Goal: Information Seeking & Learning: Check status

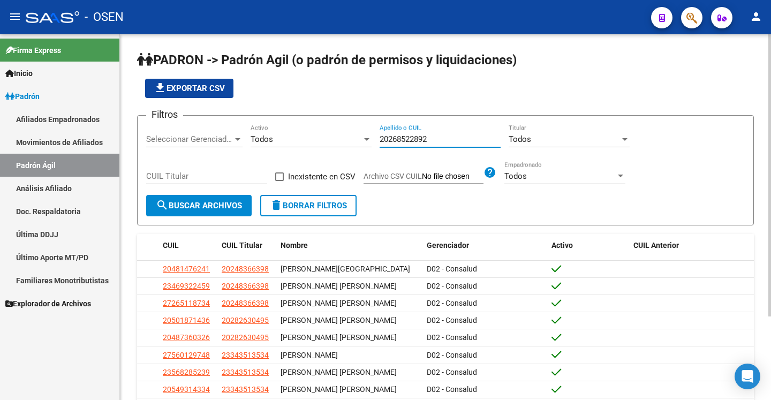
type input "20268522892"
click at [225, 204] on span "search Buscar Archivos" at bounding box center [199, 206] width 86 height 10
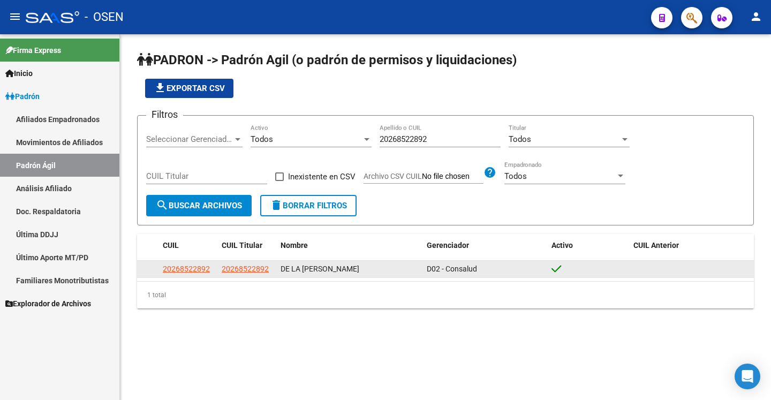
click at [243, 269] on span "20268522892" at bounding box center [245, 269] width 47 height 9
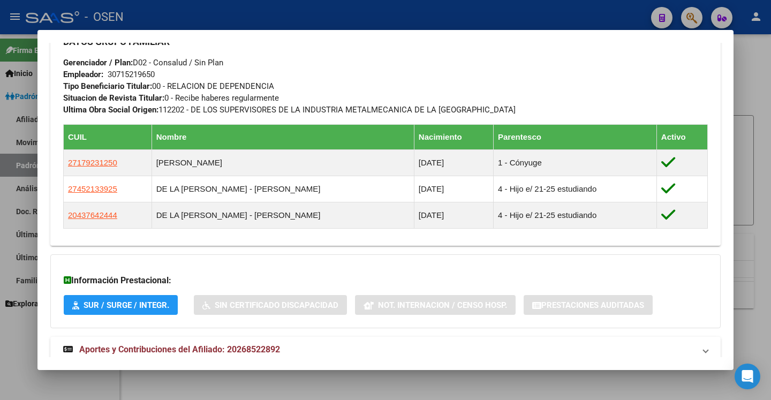
scroll to position [568, 0]
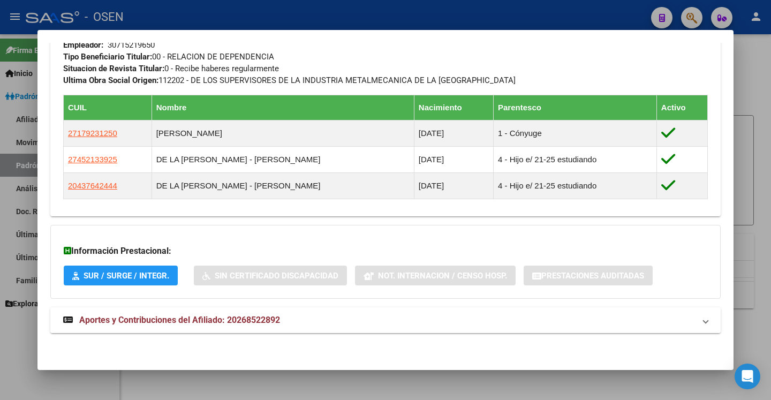
click at [614, 325] on mat-panel-title "Aportes y Contribuciones del Afiliado: 20268522892" at bounding box center [379, 320] width 632 height 13
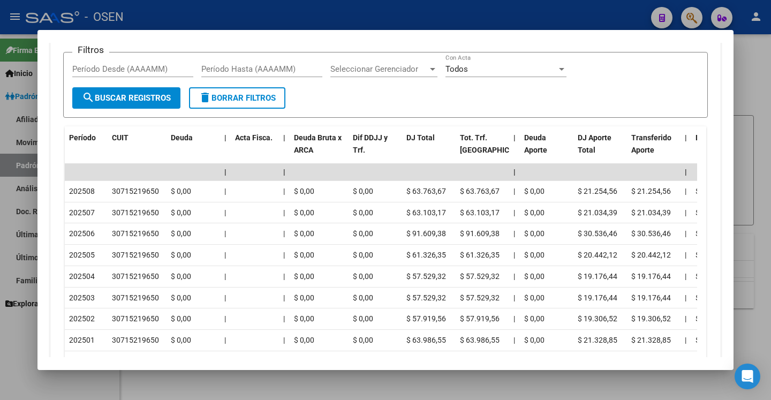
scroll to position [979, 0]
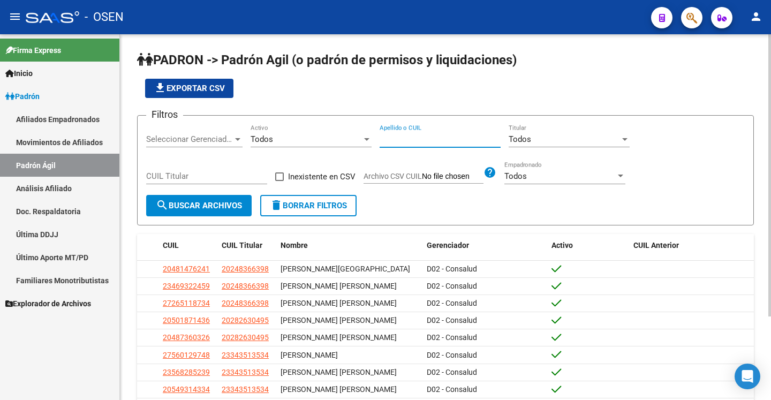
click at [433, 141] on input "Apellido o CUIL" at bounding box center [440, 139] width 121 height 10
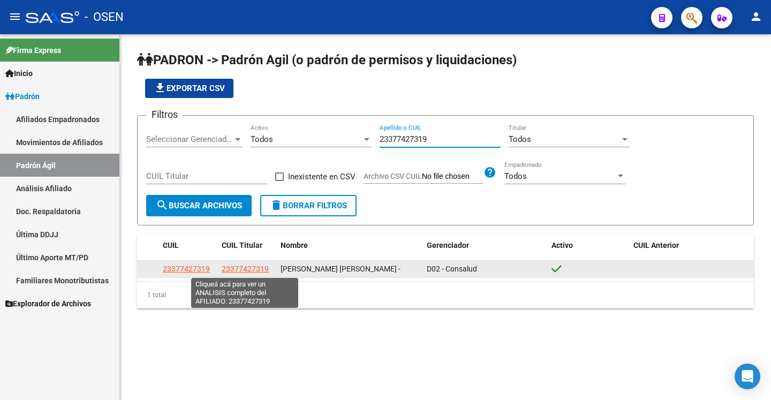
click at [239, 271] on span "23377427319" at bounding box center [245, 269] width 47 height 9
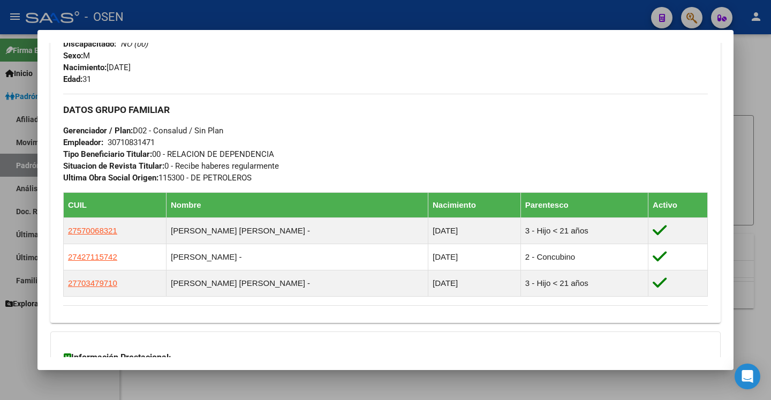
scroll to position [463, 0]
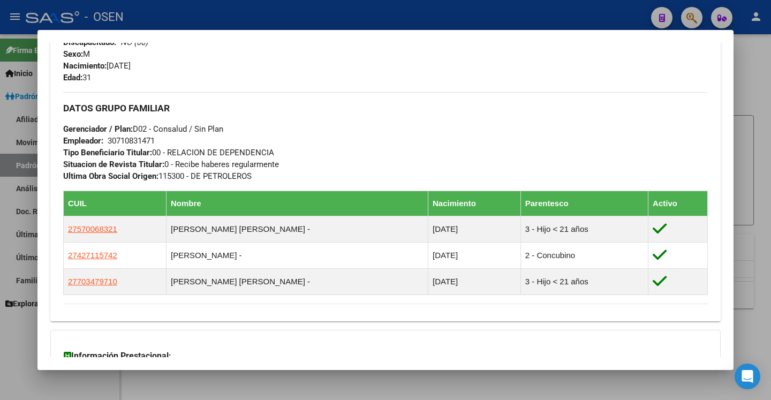
click at [750, 71] on div at bounding box center [385, 200] width 771 height 400
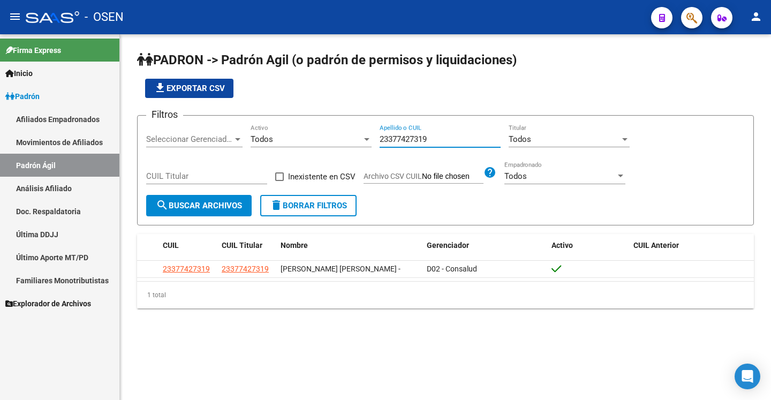
click at [430, 140] on input "23377427319" at bounding box center [440, 139] width 121 height 10
paste input "100536"
type input "23310053619"
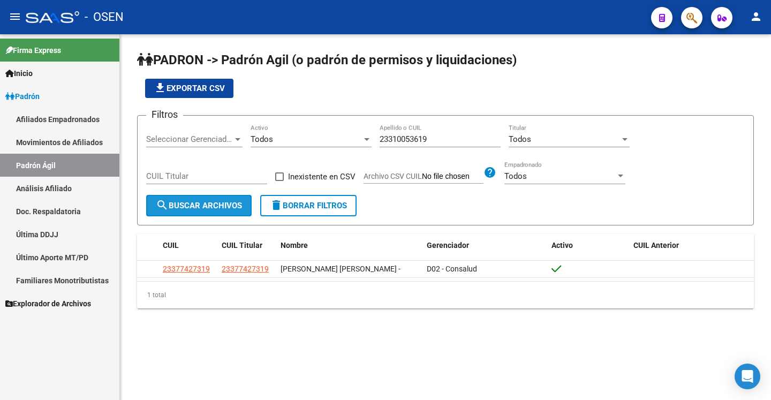
click at [214, 201] on span "search Buscar Archivos" at bounding box center [199, 206] width 86 height 10
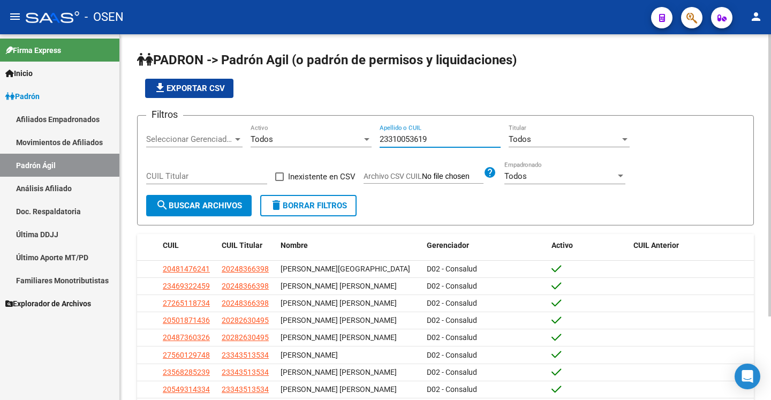
type input "23310053619"
click at [196, 205] on span "search Buscar Archivos" at bounding box center [199, 206] width 86 height 10
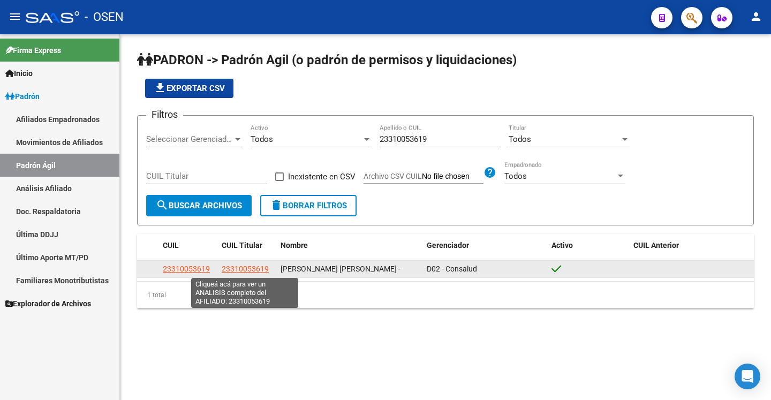
click at [244, 268] on span "23310053619" at bounding box center [245, 269] width 47 height 9
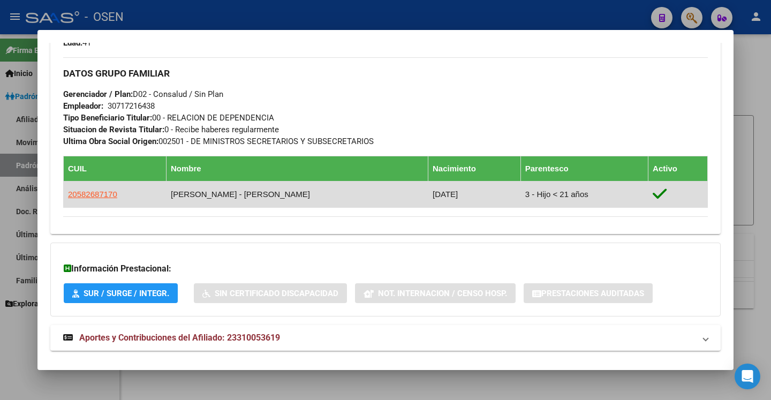
scroll to position [516, 0]
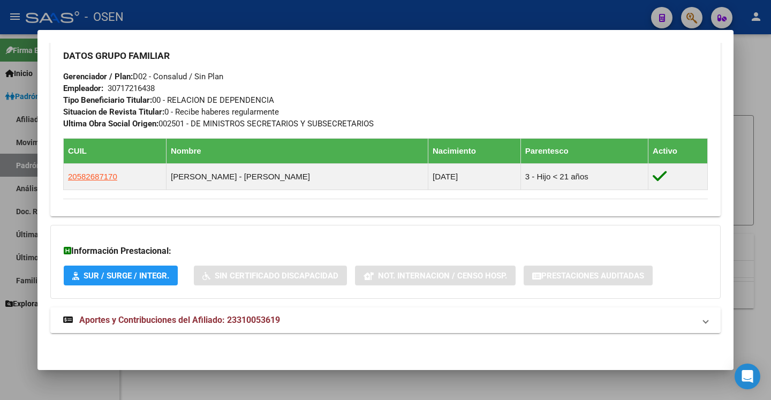
click at [385, 320] on mat-panel-title "Aportes y Contribuciones del Afiliado: 23310053619" at bounding box center [379, 320] width 632 height 13
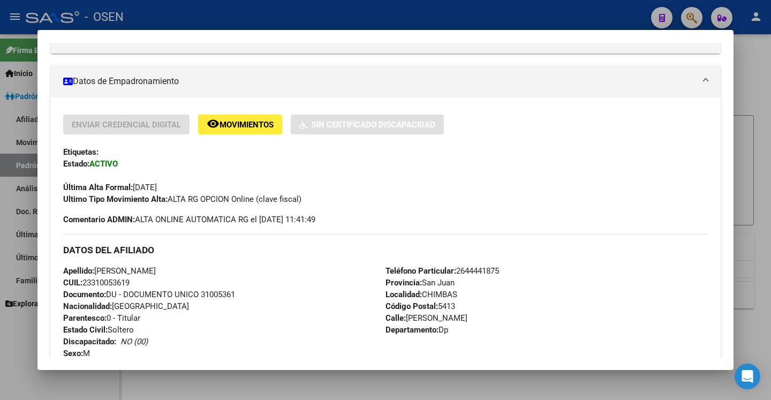
scroll to position [106, 0]
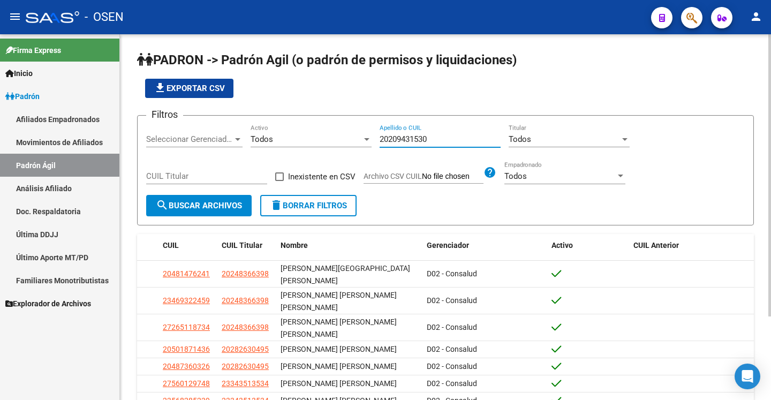
type input "20209431530"
click at [222, 209] on span "search Buscar Archivos" at bounding box center [199, 206] width 86 height 10
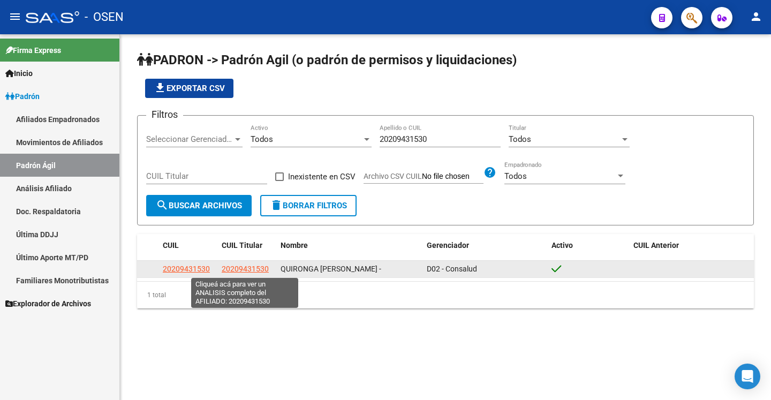
click at [238, 271] on span "20209431530" at bounding box center [245, 269] width 47 height 9
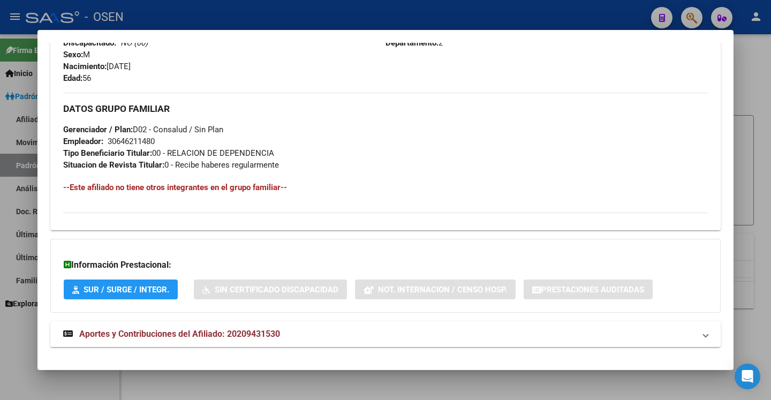
scroll to position [477, 0]
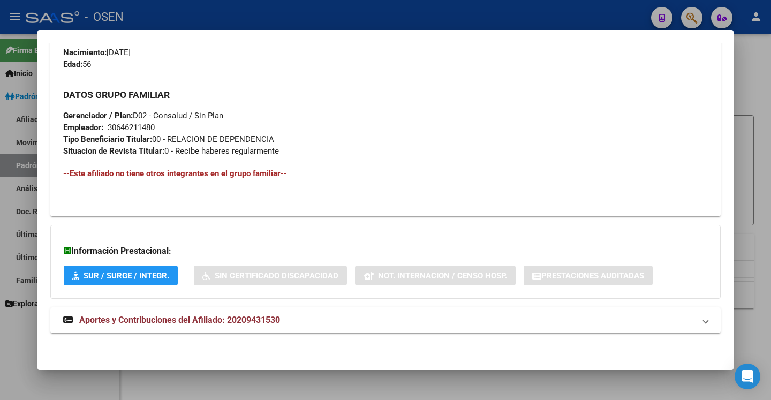
drag, startPoint x: 680, startPoint y: 318, endPoint x: 725, endPoint y: 295, distance: 50.6
click at [681, 318] on mat-panel-title "Aportes y Contribuciones del Afiliado: 20209431530" at bounding box center [379, 320] width 632 height 13
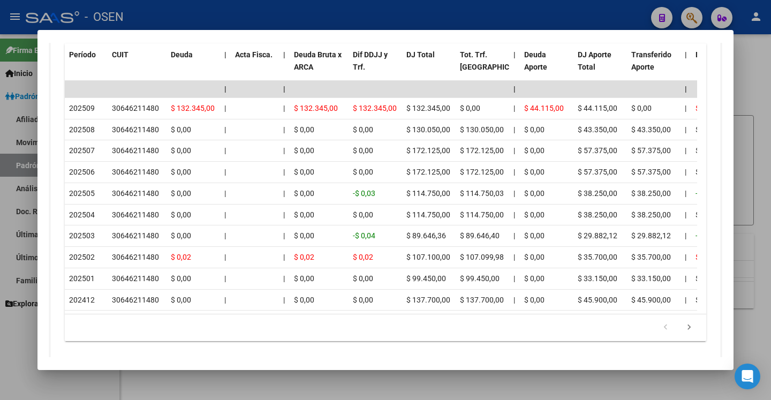
scroll to position [957, 0]
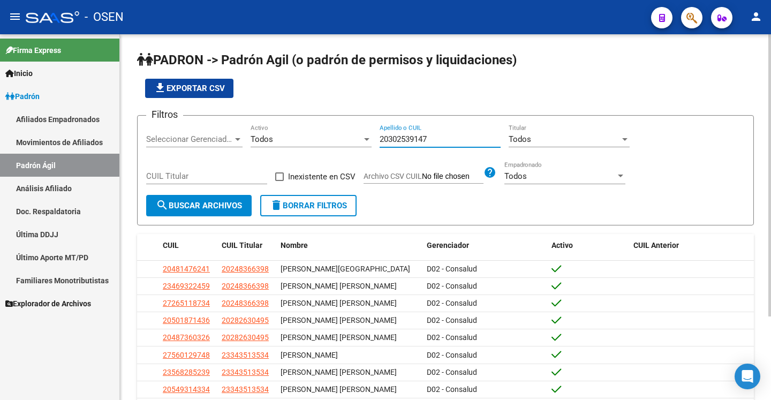
type input "20302539147"
click at [202, 201] on span "search Buscar Archivos" at bounding box center [199, 206] width 86 height 10
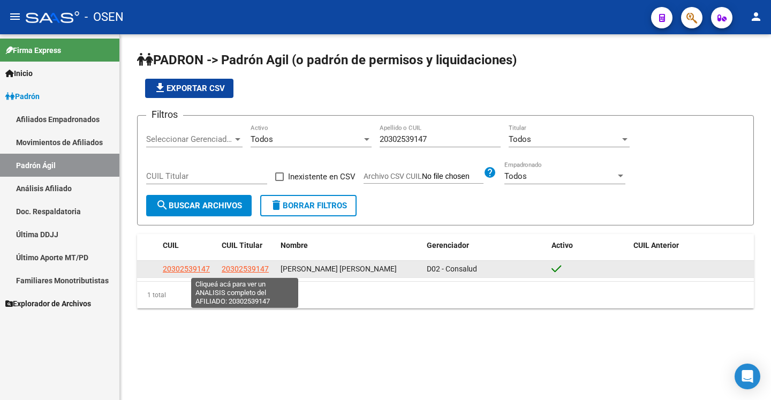
click at [260, 265] on span "20302539147" at bounding box center [245, 269] width 47 height 9
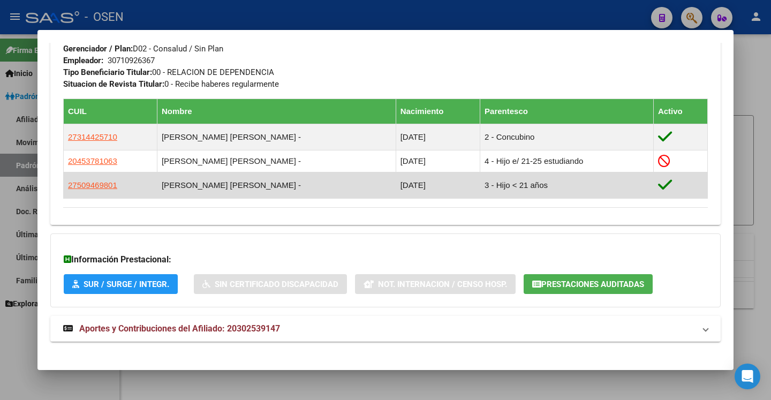
scroll to position [564, 0]
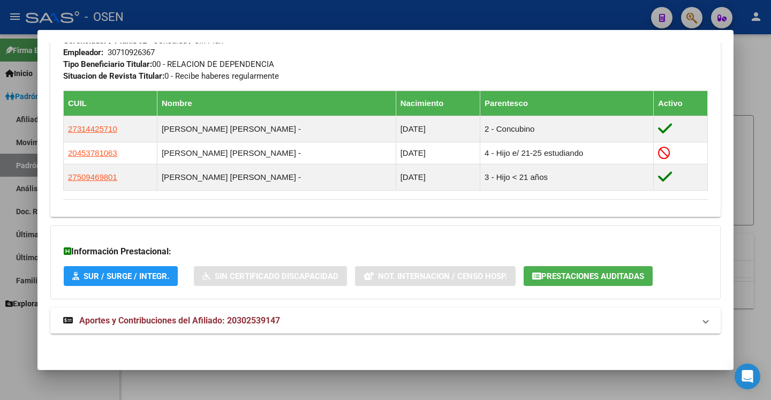
click at [583, 321] on mat-panel-title "Aportes y Contribuciones del Afiliado: 20302539147" at bounding box center [379, 320] width 632 height 13
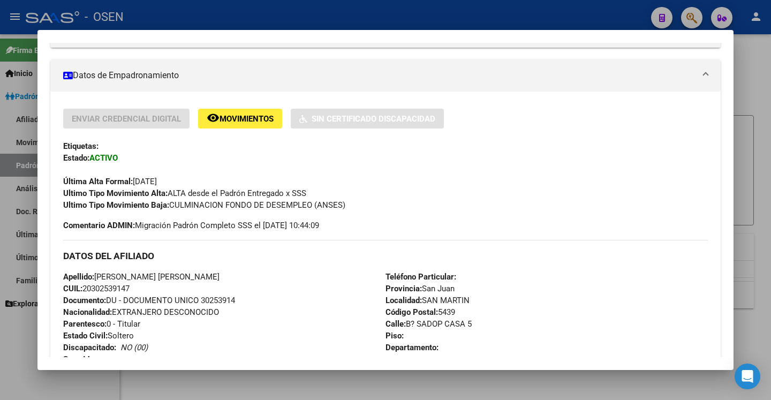
scroll to position [164, 0]
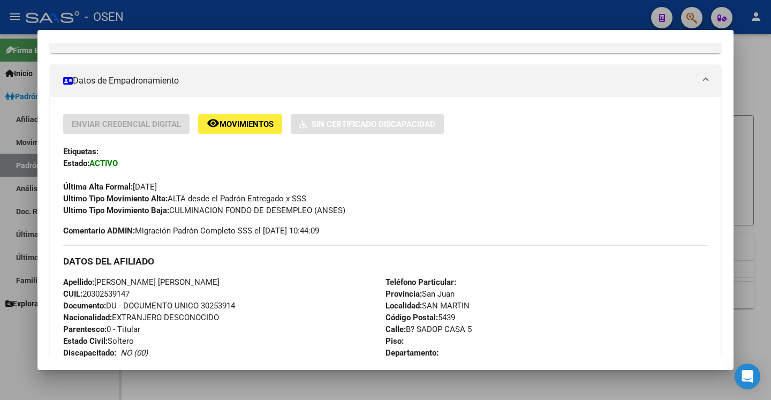
click at [102, 295] on span "CUIL: 20302539147" at bounding box center [96, 294] width 66 height 10
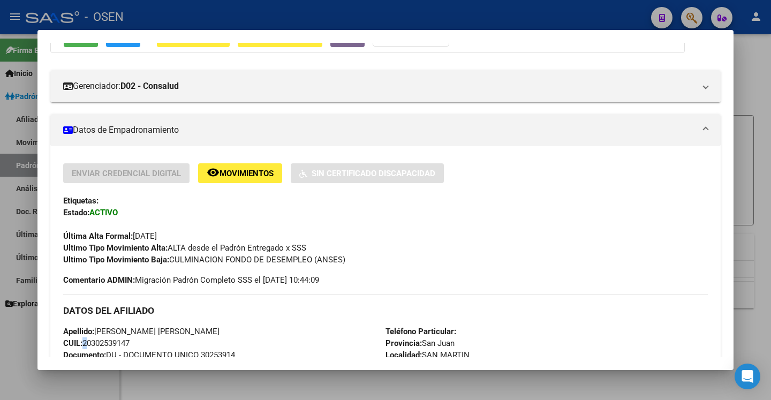
scroll to position [107, 0]
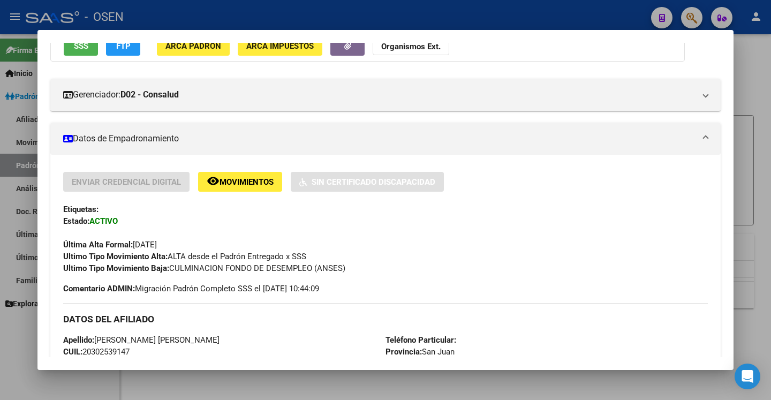
click at [744, 135] on div at bounding box center [385, 200] width 771 height 400
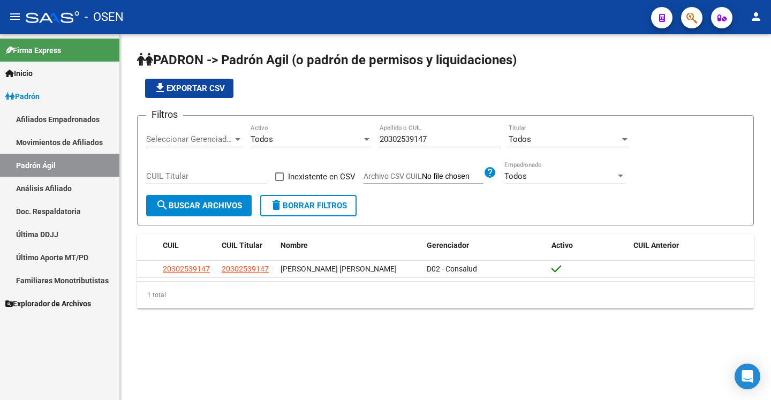
click at [395, 142] on input "20302539147" at bounding box center [440, 139] width 121 height 10
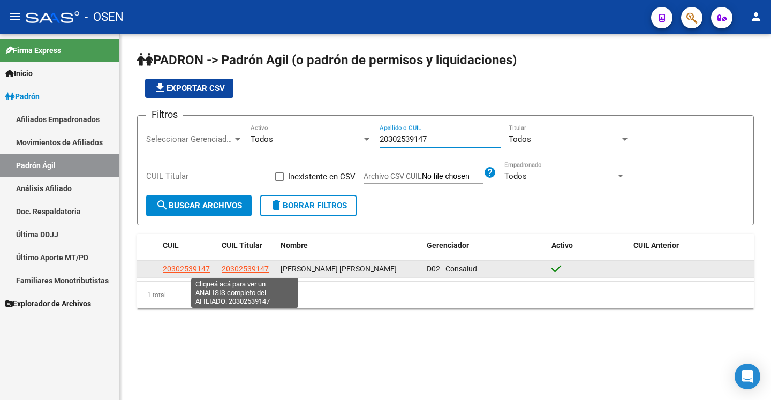
click at [244, 268] on span "20302539147" at bounding box center [245, 269] width 47 height 9
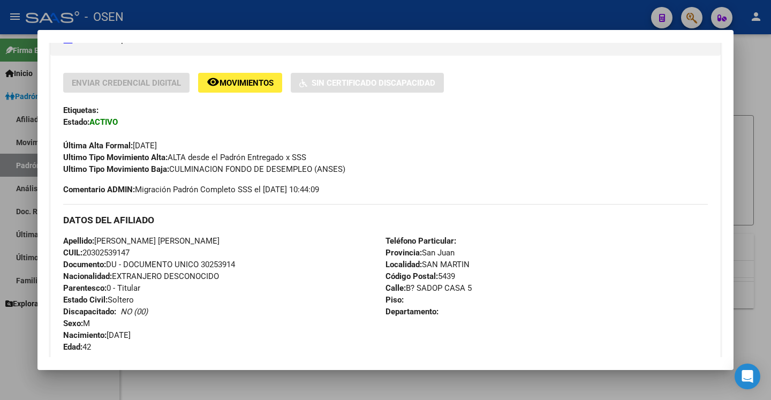
scroll to position [231, 0]
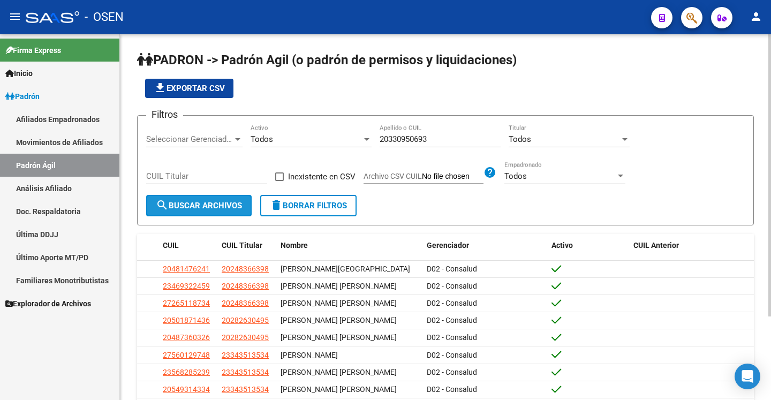
click at [215, 203] on span "search Buscar Archivos" at bounding box center [199, 206] width 86 height 10
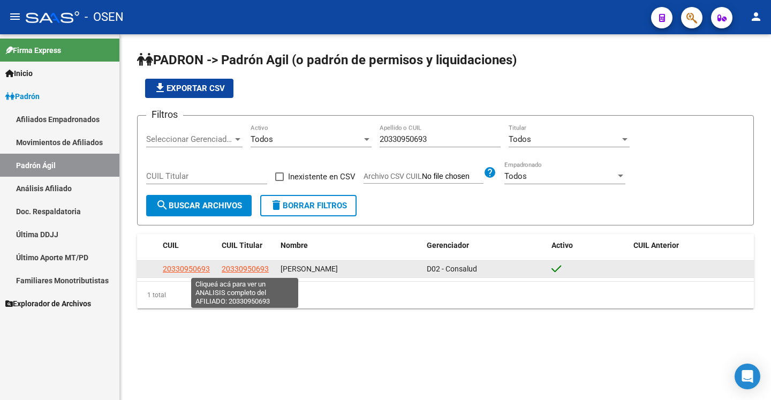
click at [239, 271] on span "20330950693" at bounding box center [245, 269] width 47 height 9
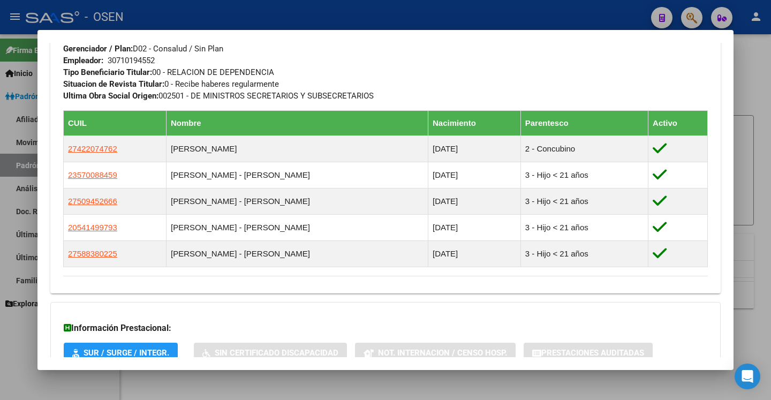
scroll to position [579, 0]
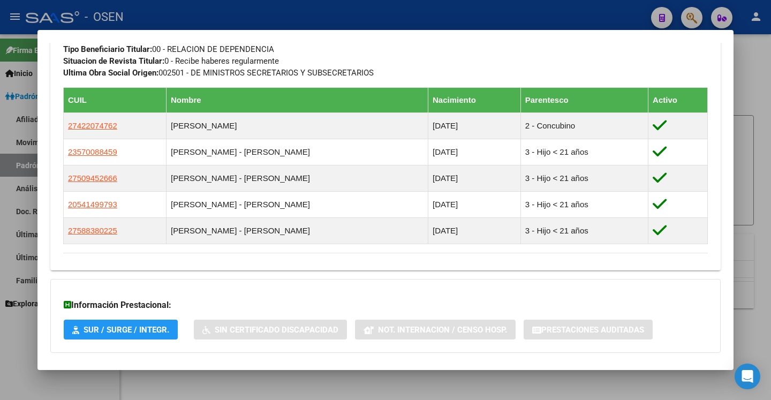
click at [748, 100] on div at bounding box center [385, 200] width 771 height 400
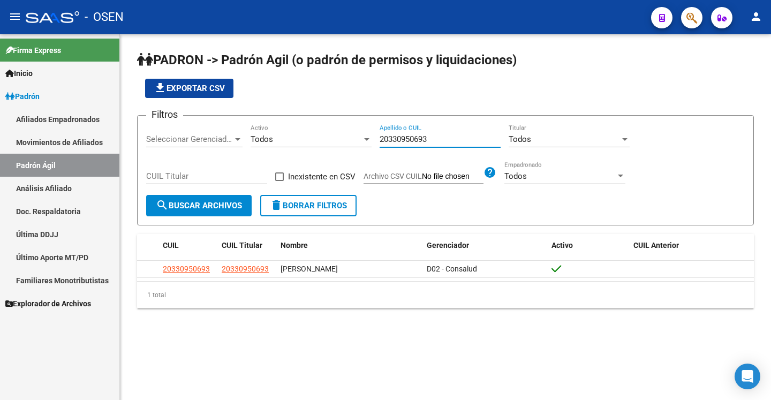
click at [446, 141] on input "20330950693" at bounding box center [440, 139] width 121 height 10
paste input "426326117"
type input "20426326117"
click at [230, 206] on span "search Buscar Archivos" at bounding box center [199, 206] width 86 height 10
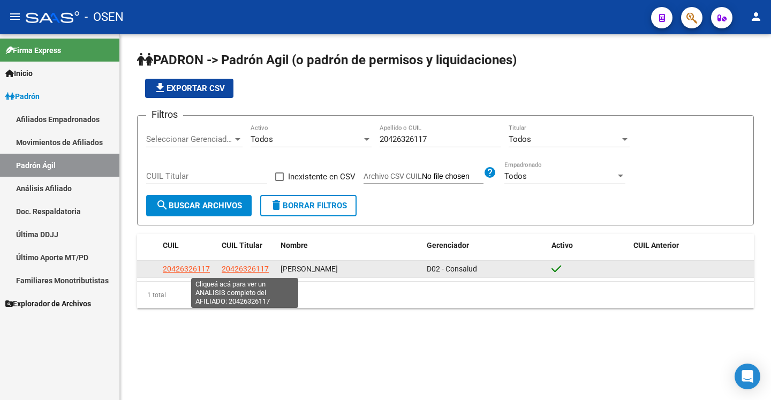
click at [248, 273] on span "20426326117" at bounding box center [245, 269] width 47 height 9
type textarea "20426326117"
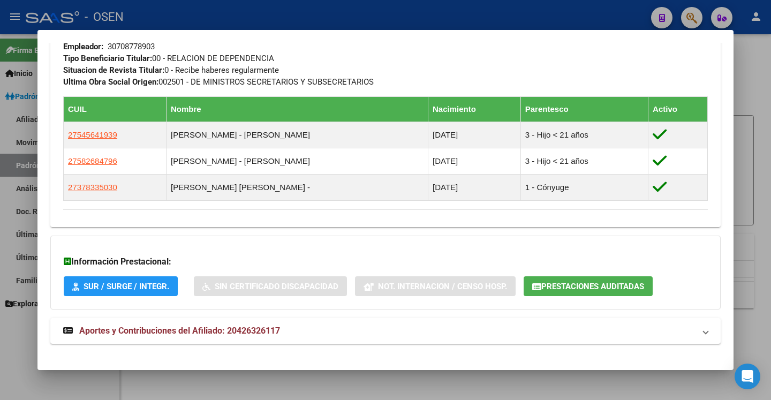
scroll to position [557, 0]
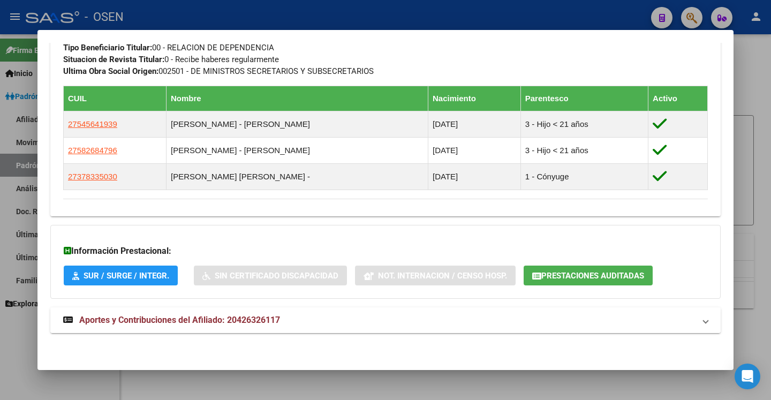
click at [641, 318] on mat-panel-title "Aportes y Contribuciones del Afiliado: 20426326117" at bounding box center [379, 320] width 632 height 13
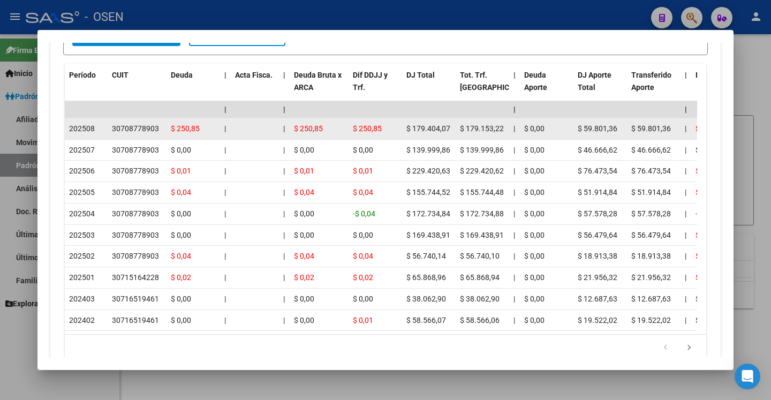
scroll to position [961, 0]
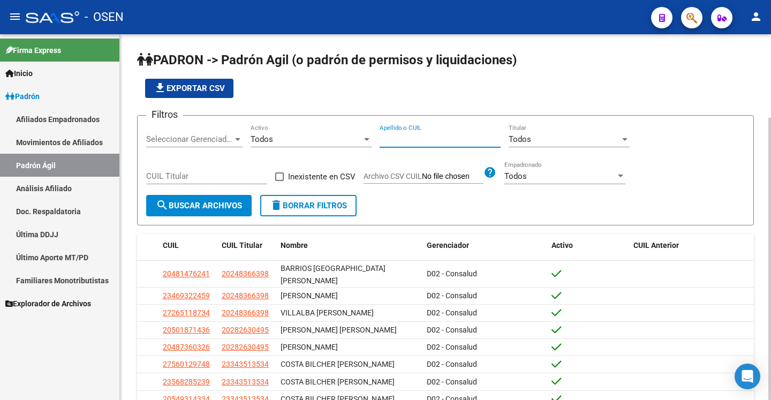
click at [400, 143] on input "Apellido o CUIL" at bounding box center [440, 139] width 121 height 10
paste input "20236593496"
type input "20236593496"
drag, startPoint x: 204, startPoint y: 205, endPoint x: 217, endPoint y: 204, distance: 13.4
click at [204, 205] on span "search Buscar Archivos" at bounding box center [199, 206] width 86 height 10
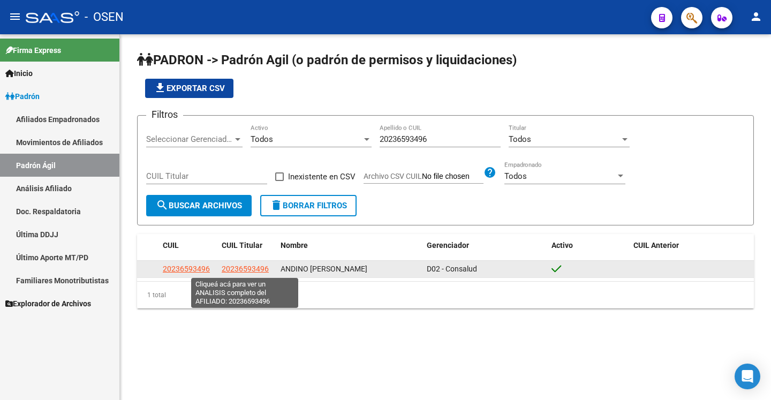
click at [241, 271] on span "20236593496" at bounding box center [245, 269] width 47 height 9
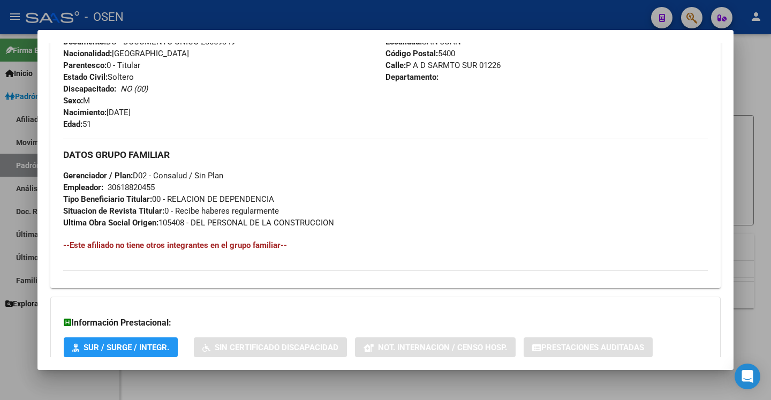
scroll to position [477, 0]
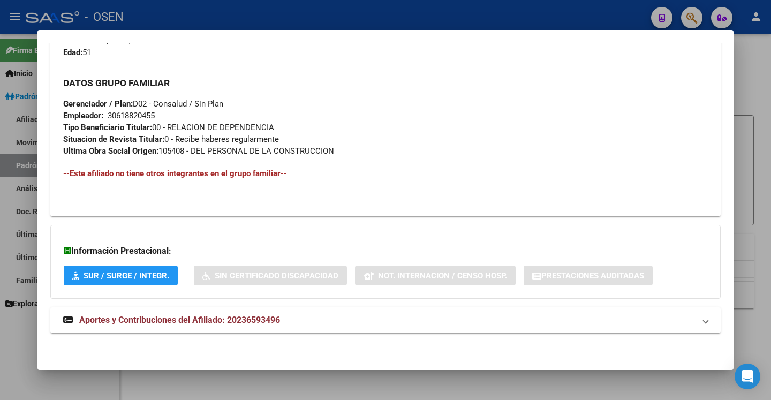
click at [544, 325] on mat-panel-title "Aportes y Contribuciones del Afiliado: 20236593496" at bounding box center [379, 320] width 632 height 13
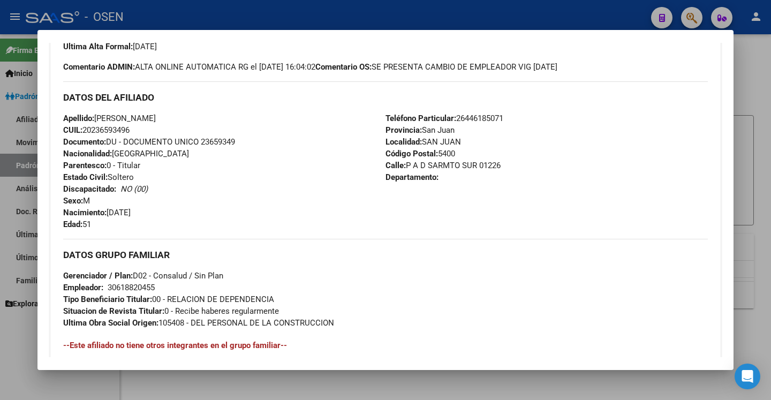
scroll to position [303, 0]
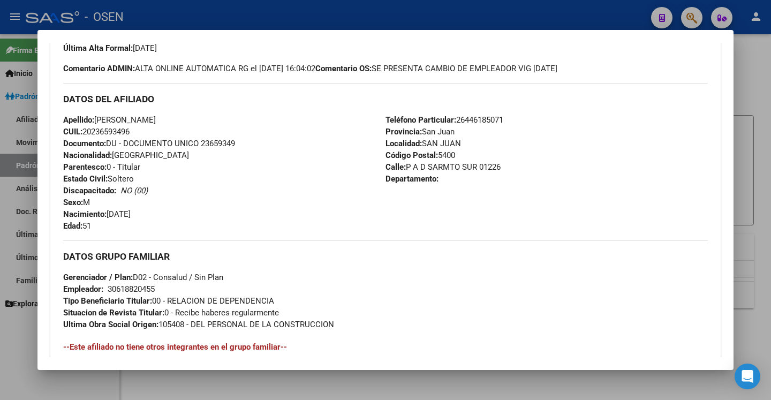
click at [119, 136] on span "CUIL: 20236593496" at bounding box center [96, 132] width 66 height 10
